Goal: Information Seeking & Learning: Learn about a topic

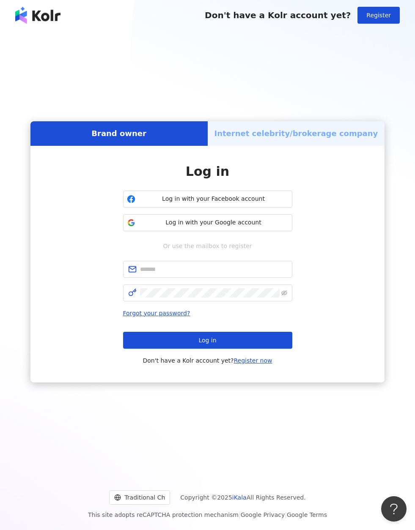
click at [258, 227] on span "Log in with your Google account" at bounding box center [214, 223] width 150 height 8
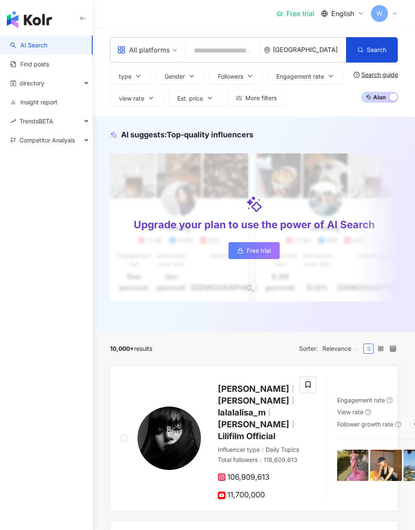
click at [64, 126] on div "TrendsBETA" at bounding box center [46, 121] width 93 height 19
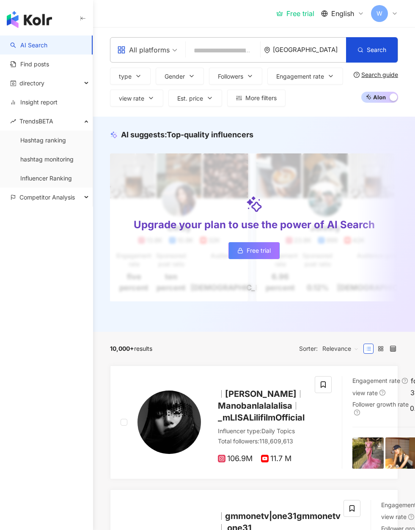
click at [65, 183] on link "Influencer Ranking" at bounding box center [46, 178] width 52 height 8
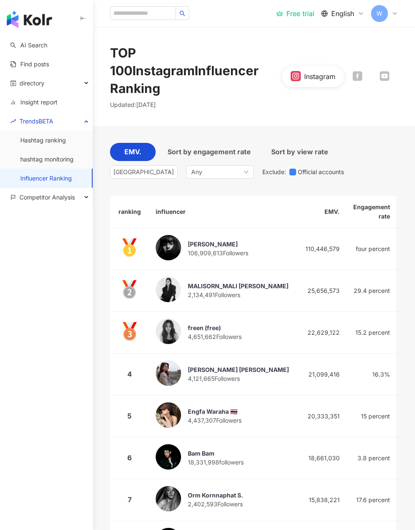
click at [237, 165] on div "Any" at bounding box center [220, 172] width 68 height 14
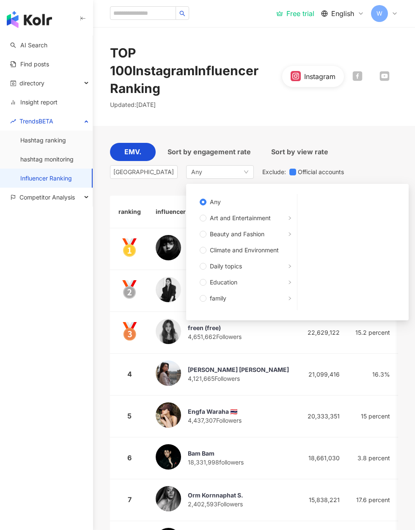
click at [264, 229] on span "Beauty and Fashion" at bounding box center [237, 233] width 55 height 9
click at [390, 147] on div "EMV. Sort by engagement rate Sort by view rate [GEOGRAPHIC_DATA] Any Any Art an…" at bounding box center [254, 163] width 288 height 40
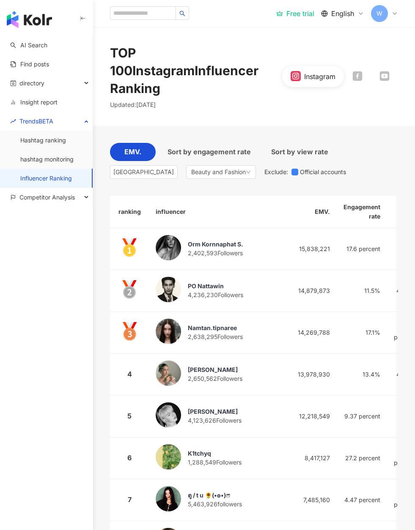
click at [252, 165] on div "Beauty and Fashion" at bounding box center [221, 172] width 70 height 14
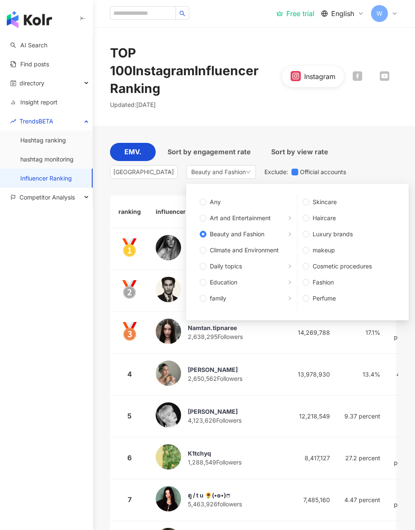
click at [330, 278] on span "Fashion" at bounding box center [352, 282] width 86 height 9
click at [389, 143] on div "EMV. Sort by engagement rate Sort by view rate [GEOGRAPHIC_DATA] Beauty and Fas…" at bounding box center [254, 163] width 288 height 40
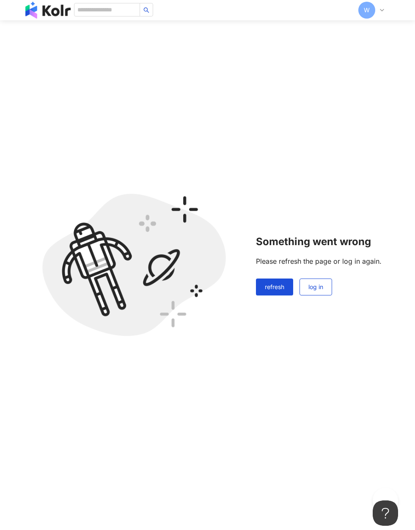
click at [278, 281] on button "refresh" at bounding box center [274, 287] width 37 height 17
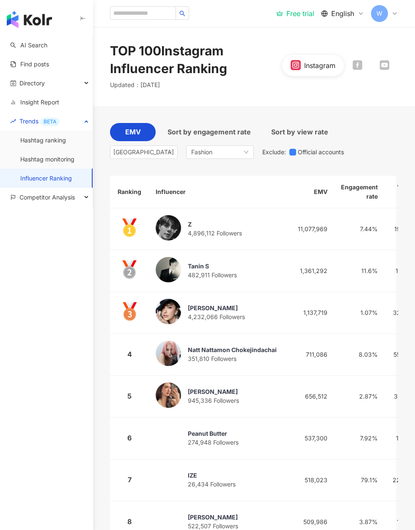
scroll to position [18, 0]
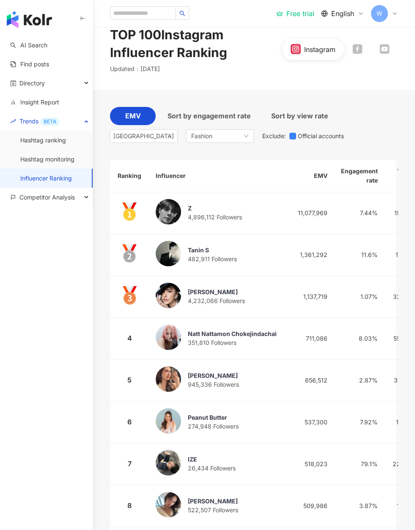
click at [245, 140] on div "Fashion" at bounding box center [220, 136] width 68 height 14
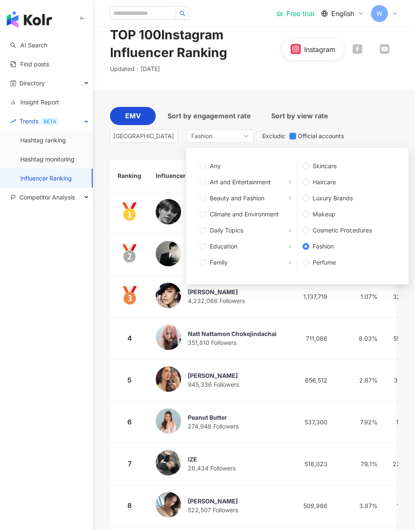
click at [339, 166] on span "Skincare" at bounding box center [352, 165] width 86 height 9
click at [393, 128] on div "EMV Sort by engagement rate Sort by view rate Thailand Fashion Any Art and Ente…" at bounding box center [254, 127] width 288 height 40
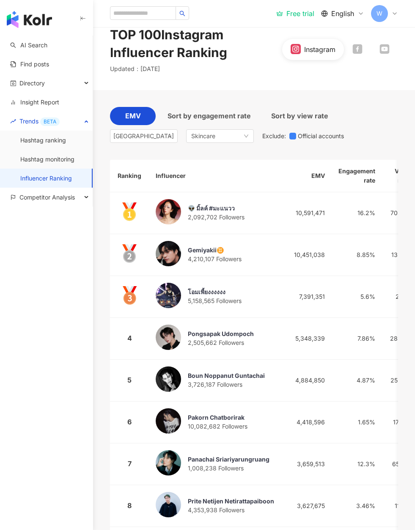
click at [247, 142] on div "Skincare" at bounding box center [220, 136] width 68 height 14
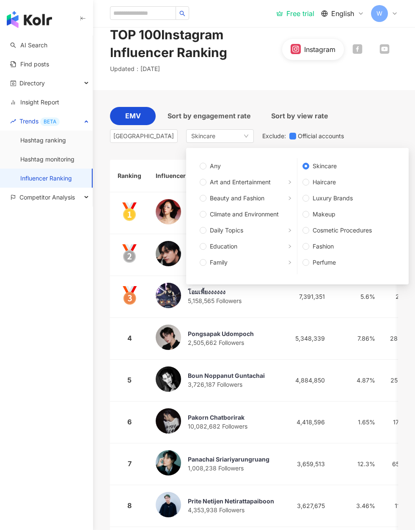
click at [335, 181] on span "Haircare" at bounding box center [352, 182] width 86 height 9
click at [391, 131] on div "EMV Sort by engagement rate Sort by view rate Thailand Skincare Any Art and Ent…" at bounding box center [254, 127] width 288 height 40
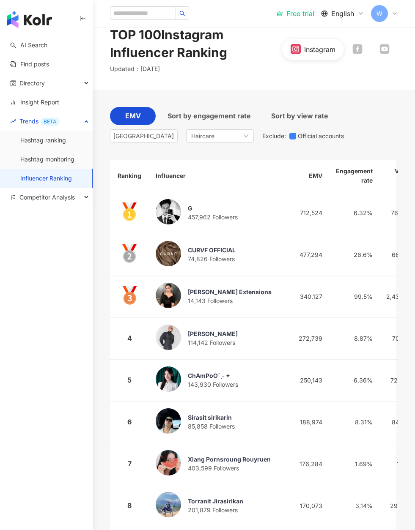
click at [249, 139] on div "Haircare" at bounding box center [220, 136] width 68 height 14
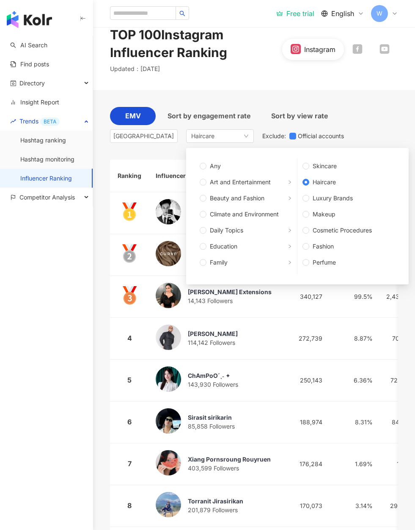
click at [351, 202] on span "Luxury Brands" at bounding box center [352, 198] width 86 height 9
click at [391, 125] on div "EMV Sort by engagement rate Sort by view rate Thailand Haircare Any Art and Ent…" at bounding box center [254, 127] width 288 height 40
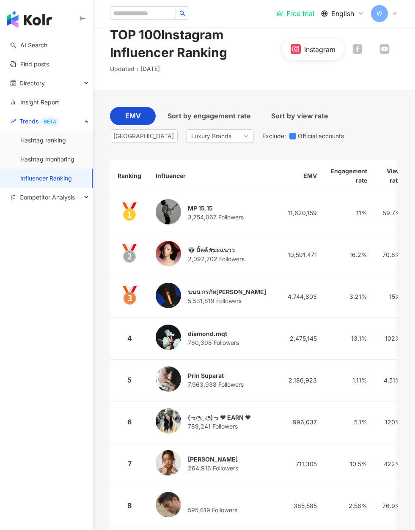
click at [239, 137] on div "Luxury Brands" at bounding box center [220, 136] width 68 height 14
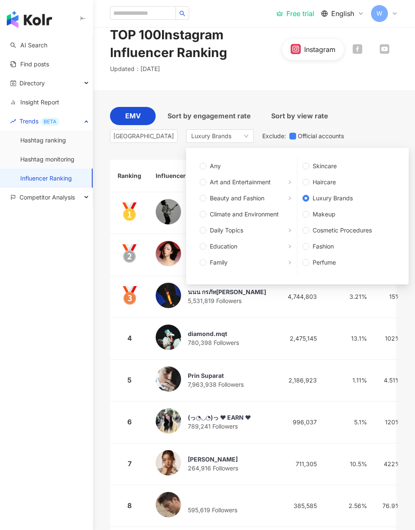
click at [270, 181] on span "Art and Entertainment" at bounding box center [240, 182] width 61 height 9
click at [374, 128] on div "EMV Sort by engagement rate Sort by view rate Thailand Luxury Brands Any Art an…" at bounding box center [254, 127] width 288 height 40
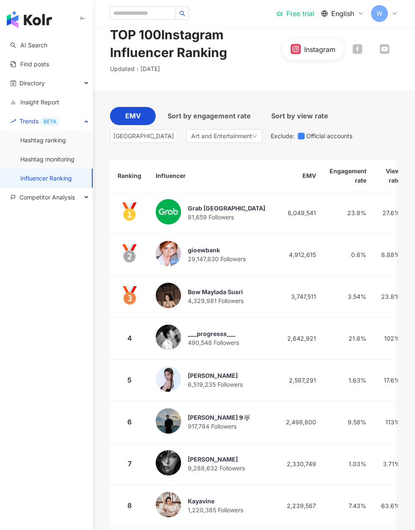
click at [257, 141] on div "Art and Entertainment" at bounding box center [224, 136] width 76 height 14
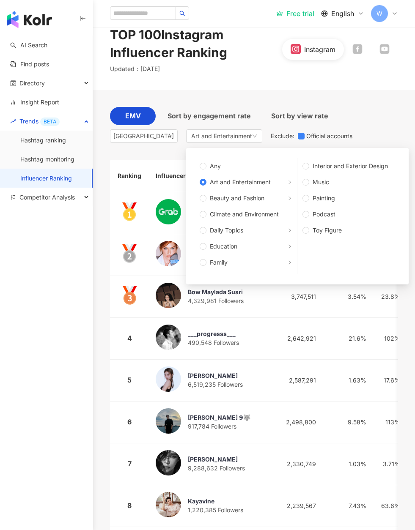
click at [256, 166] on span "Any" at bounding box center [248, 165] width 85 height 9
click at [366, 119] on div "EMV Sort by engagement rate Sort by view rate Thailand Art and Entertainment An…" at bounding box center [254, 127] width 288 height 40
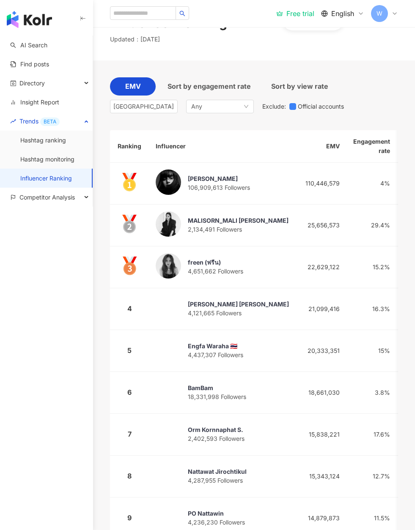
scroll to position [39, 0]
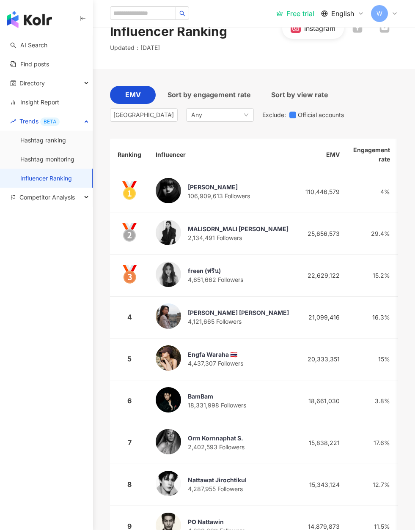
click at [246, 115] on icon "down" at bounding box center [246, 114] width 4 height 3
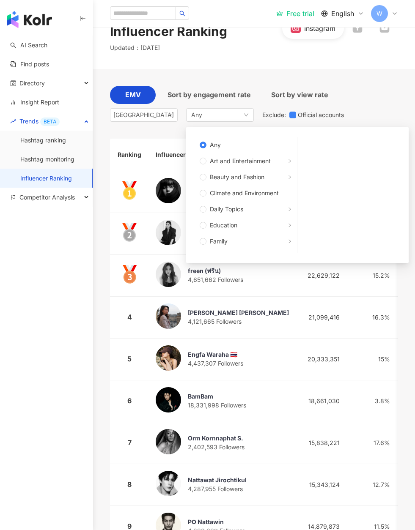
click at [276, 180] on span "Beauty and Fashion" at bounding box center [248, 176] width 85 height 9
click at [333, 228] on span "Fashion" at bounding box center [352, 225] width 86 height 9
click at [391, 100] on div "EMV Sort by engagement rate Sort by view rate Thailand Any Any Art and Entertai…" at bounding box center [254, 106] width 288 height 40
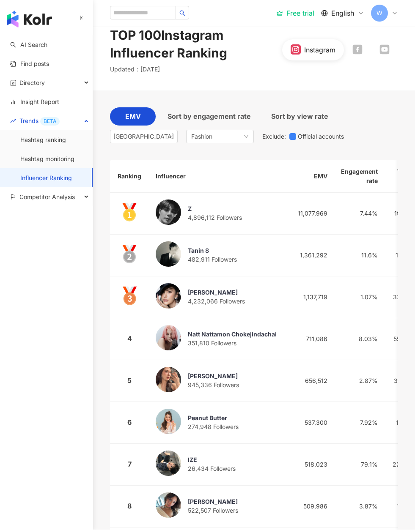
click at [235, 137] on div "Fashion" at bounding box center [220, 137] width 68 height 14
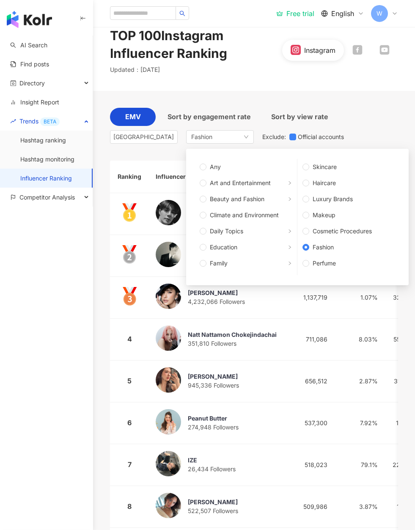
click at [233, 183] on span "Art and Entertainment" at bounding box center [240, 182] width 61 height 9
click at [236, 199] on span "Beauty and Fashion" at bounding box center [237, 198] width 55 height 9
click at [380, 111] on div "EMV Sort by engagement rate Sort by view rate Thailand Fashion Any Art and Ente…" at bounding box center [254, 128] width 288 height 40
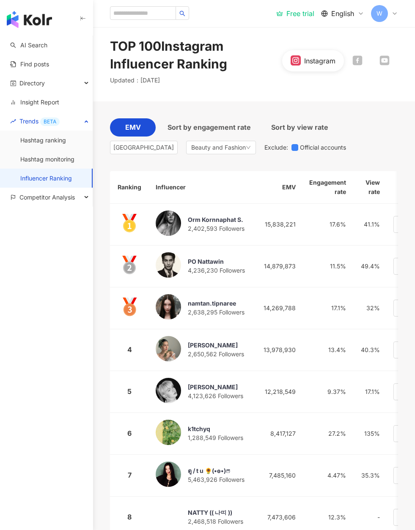
scroll to position [7, 0]
